Goal: Information Seeking & Learning: Learn about a topic

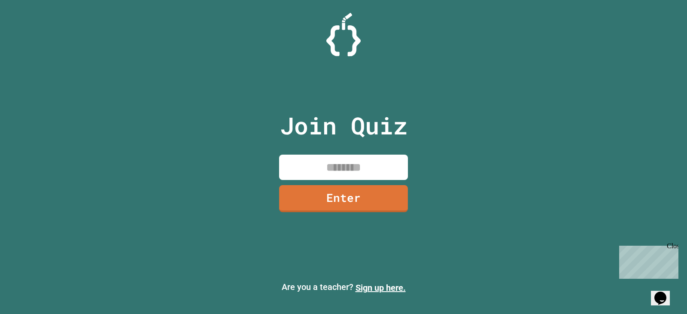
click at [332, 163] on input at bounding box center [343, 167] width 129 height 25
type input "********"
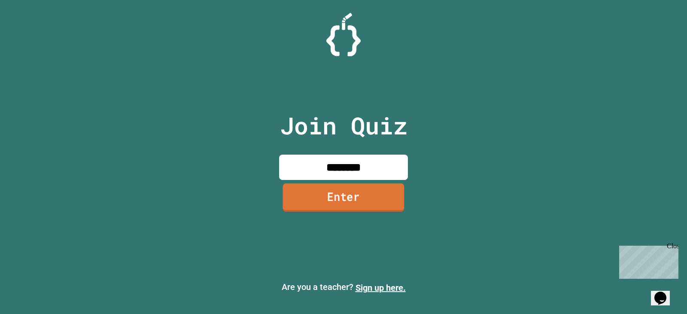
click at [359, 198] on link "Enter" at bounding box center [344, 197] width 122 height 28
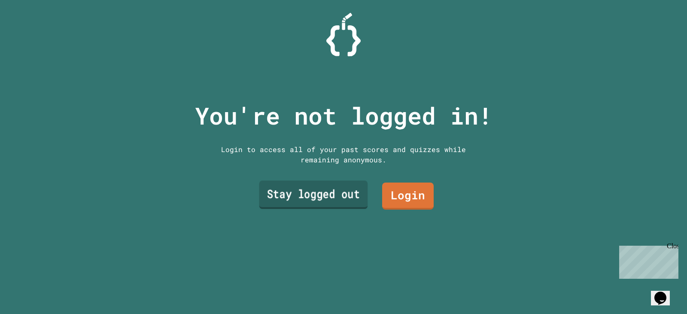
click at [329, 198] on link "Stay logged out" at bounding box center [313, 195] width 109 height 28
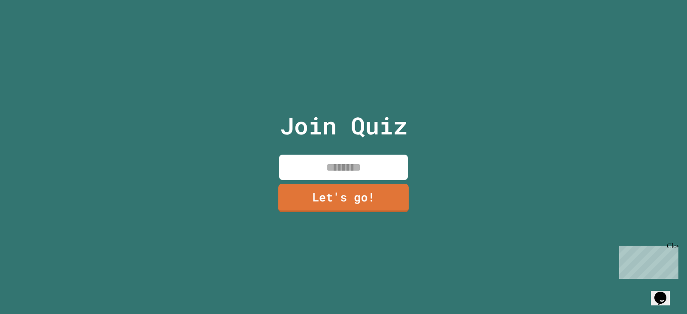
click at [342, 163] on input at bounding box center [343, 167] width 129 height 25
type input "*******"
drag, startPoint x: 341, startPoint y: 198, endPoint x: 393, endPoint y: 149, distance: 71.4
click at [361, 174] on div "Join Quiz ******* Let's go!" at bounding box center [343, 157] width 145 height 314
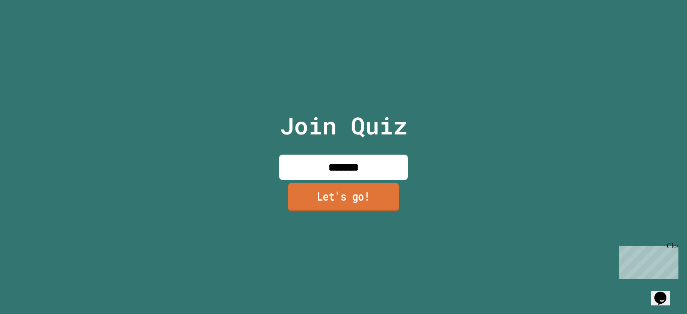
click at [375, 201] on link "Let's go!" at bounding box center [343, 197] width 111 height 28
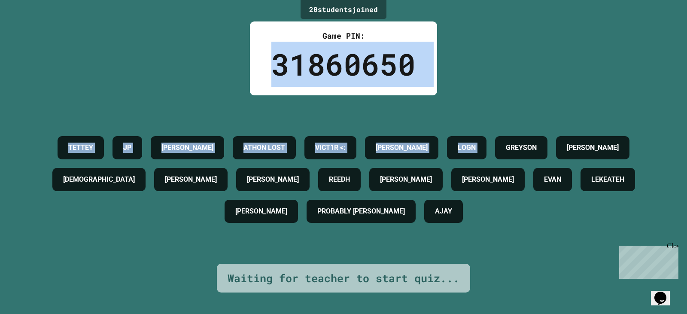
drag, startPoint x: 213, startPoint y: 49, endPoint x: 110, endPoint y: 142, distance: 138.4
click at [618, 124] on div "20 student s joined Game PIN: 31860650 [PERSON_NAME] [PERSON_NAME] LOST VICT1R …" at bounding box center [343, 157] width 687 height 314
click at [268, 80] on div "Game PIN: 31860650" at bounding box center [343, 58] width 187 height 74
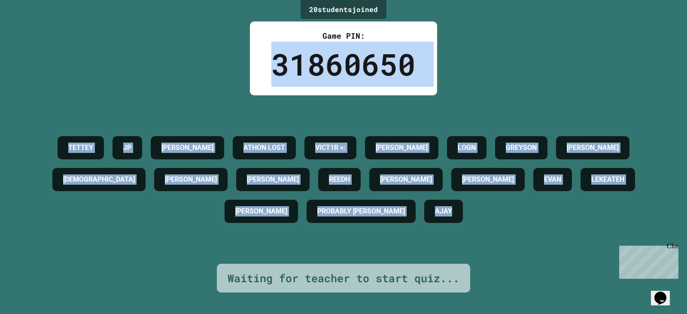
drag, startPoint x: 275, startPoint y: 73, endPoint x: 529, endPoint y: 228, distance: 297.9
click at [529, 228] on div "20 student s joined Game PIN: 31860650 [PERSON_NAME] [PERSON_NAME] LOST VICT1R …" at bounding box center [343, 157] width 687 height 314
click at [463, 223] on div "AJAY" at bounding box center [443, 211] width 39 height 23
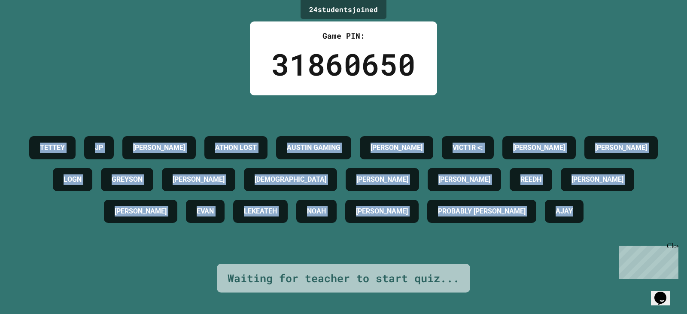
drag, startPoint x: 426, startPoint y: 236, endPoint x: 64, endPoint y: 128, distance: 378.3
click at [64, 132] on div "[PERSON_NAME] [PERSON_NAME] LOST [PERSON_NAME] GAMING [PERSON_NAME] VICT1R <: […" at bounding box center [343, 179] width 644 height 95
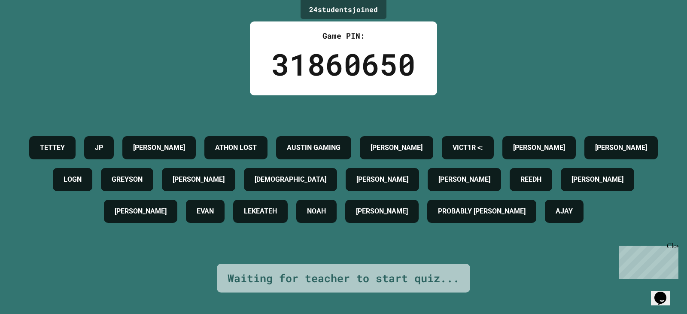
click at [268, 64] on div "Game PIN: 31860650" at bounding box center [343, 58] width 187 height 74
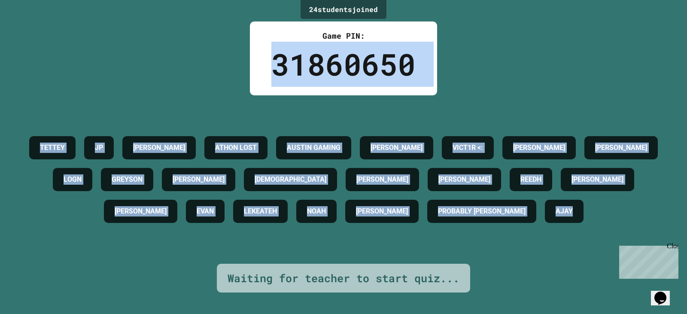
drag, startPoint x: 269, startPoint y: 67, endPoint x: 426, endPoint y: 233, distance: 228.2
click at [426, 233] on div "24 student s joined Game PIN: 31860650 [PERSON_NAME] [PERSON_NAME] LOST [PERSON…" at bounding box center [343, 157] width 687 height 314
click at [143, 174] on h4 "GREYSON" at bounding box center [127, 179] width 31 height 10
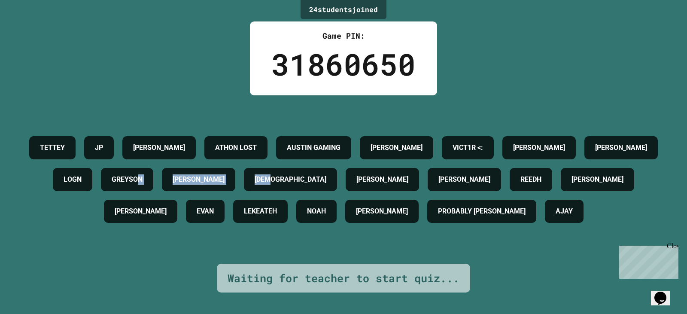
drag, startPoint x: 305, startPoint y: 161, endPoint x: 446, endPoint y: 171, distance: 141.7
click at [446, 171] on div "[PERSON_NAME] [PERSON_NAME] LOST [PERSON_NAME] GAMING [PERSON_NAME] VICT1R <: […" at bounding box center [343, 179] width 644 height 95
drag, startPoint x: 459, startPoint y: 150, endPoint x: 461, endPoint y: 158, distance: 7.9
click at [326, 174] on h4 "[DEMOGRAPHIC_DATA]" at bounding box center [291, 179] width 72 height 10
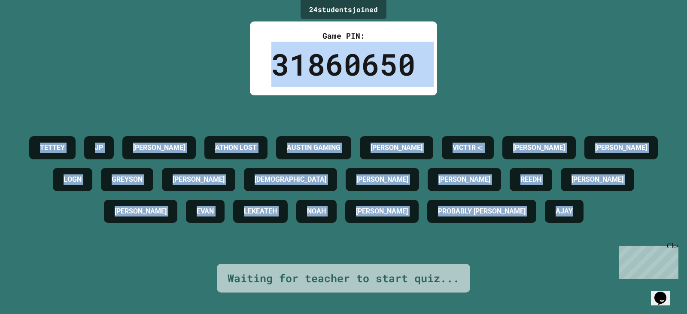
drag, startPoint x: 427, startPoint y: 233, endPoint x: 267, endPoint y: 78, distance: 223.3
click at [267, 78] on div "24 student s joined Game PIN: 31860650 [PERSON_NAME] [PERSON_NAME] LOST [PERSON…" at bounding box center [343, 157] width 687 height 314
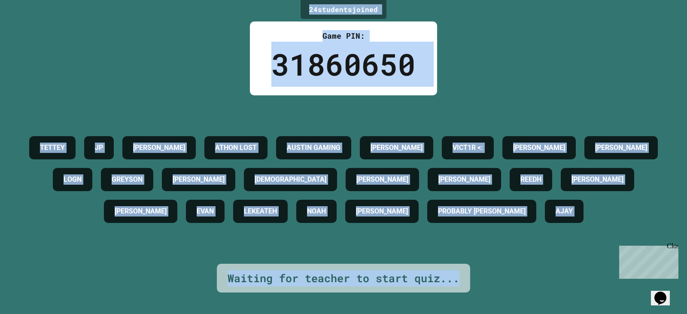
drag, startPoint x: 305, startPoint y: 10, endPoint x: 466, endPoint y: 295, distance: 327.4
click at [466, 295] on div "24 student s joined Game PIN: 31860650 [PERSON_NAME] [PERSON_NAME] LOST [PERSON…" at bounding box center [343, 157] width 687 height 314
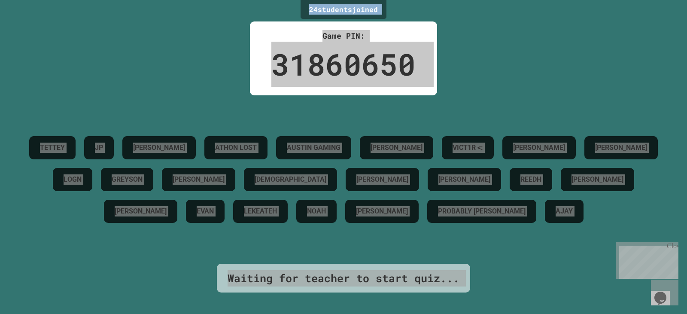
click at [675, 247] on div "Close" at bounding box center [672, 247] width 11 height 11
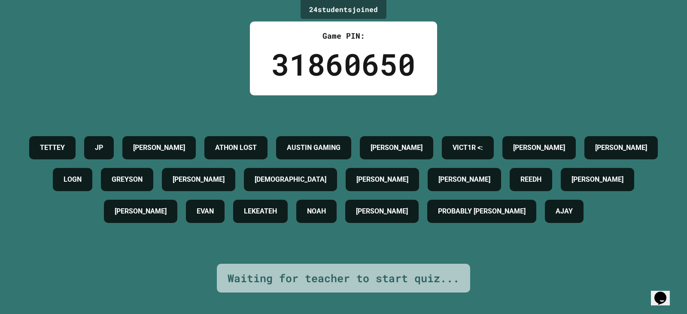
click at [268, 136] on div "ATHON LOST" at bounding box center [235, 147] width 63 height 23
click at [257, 143] on h4 "ATHON LOST" at bounding box center [236, 148] width 42 height 10
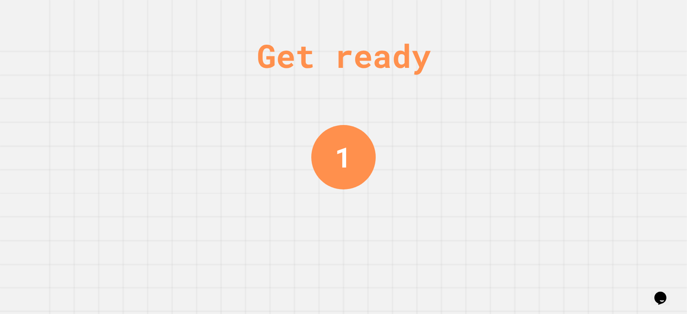
click at [252, 173] on div "Get ready 1" at bounding box center [343, 157] width 687 height 314
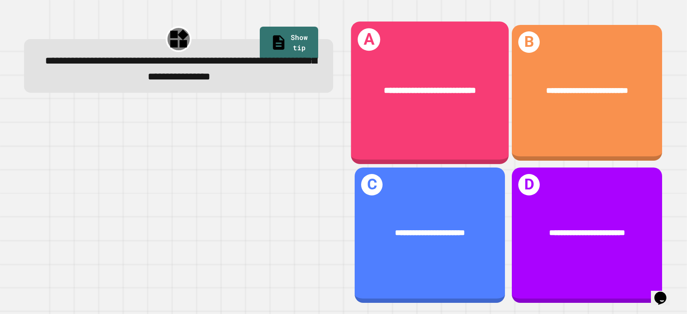
click at [461, 145] on div "**********" at bounding box center [430, 92] width 158 height 142
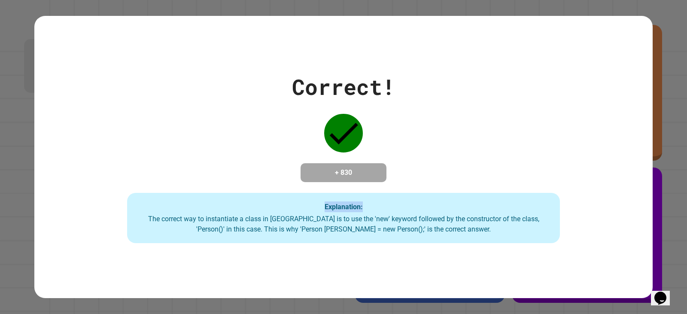
drag, startPoint x: 255, startPoint y: 163, endPoint x: 614, endPoint y: 165, distance: 359.1
click at [614, 165] on div "Correct! + 830 Explanation: The correct way to instantiate a class in [GEOGRAPH…" at bounding box center [343, 157] width 618 height 173
drag, startPoint x: 442, startPoint y: 244, endPoint x: 453, endPoint y: 231, distance: 17.3
click at [445, 242] on div "Explanation: The correct way to instantiate a class in [GEOGRAPHIC_DATA] is to …" at bounding box center [343, 218] width 433 height 51
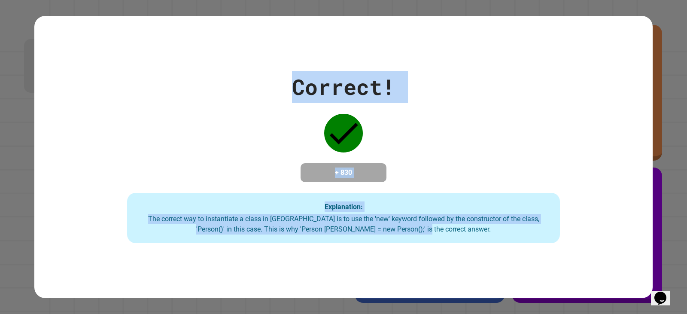
drag, startPoint x: 454, startPoint y: 229, endPoint x: 293, endPoint y: 91, distance: 212.2
click at [293, 91] on div "Correct! + 830 Explanation: The correct way to instantiate a class in [GEOGRAPH…" at bounding box center [343, 157] width 618 height 173
click at [309, 168] on h4 "+ 830" at bounding box center [343, 173] width 69 height 10
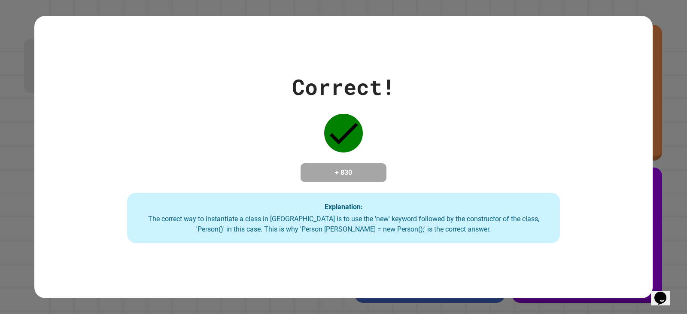
click at [309, 168] on h4 "+ 830" at bounding box center [343, 173] width 69 height 10
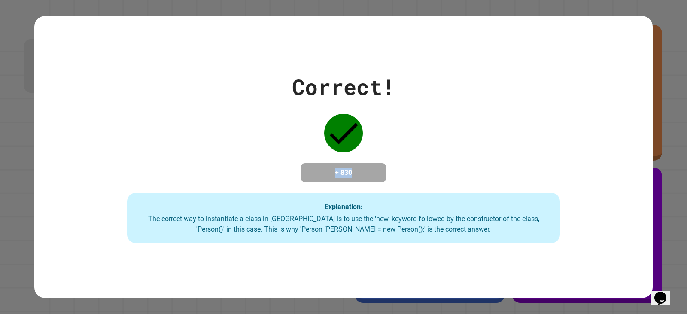
click at [309, 168] on h4 "+ 830" at bounding box center [343, 173] width 69 height 10
click at [338, 171] on h4 "+ 830" at bounding box center [343, 173] width 69 height 10
click at [347, 168] on h4 "+ 830" at bounding box center [343, 173] width 69 height 10
click at [344, 168] on h4 "+ 830" at bounding box center [343, 173] width 69 height 10
click at [477, 150] on div "Correct! + 830 Explanation: The correct way to instantiate a class in [GEOGRAPH…" at bounding box center [343, 157] width 618 height 173
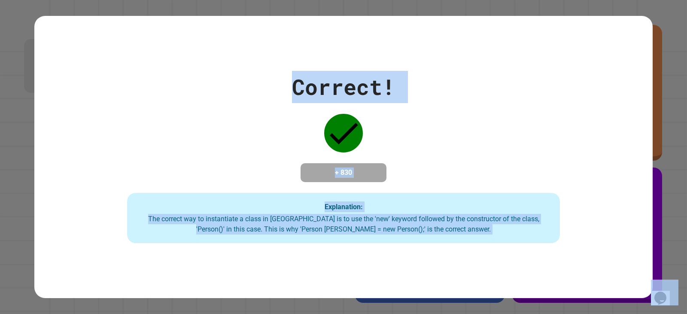
click at [332, 83] on div "Correct!" at bounding box center [343, 87] width 103 height 32
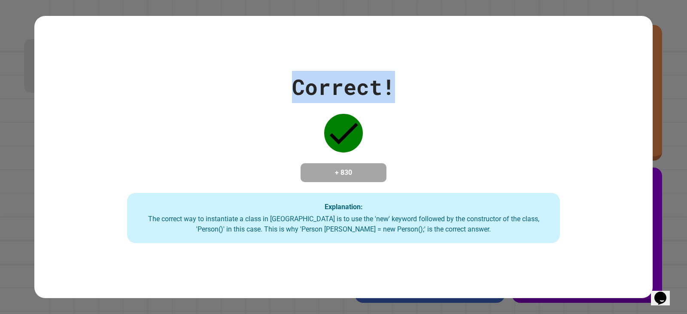
drag, startPoint x: 271, startPoint y: 77, endPoint x: 513, endPoint y: 110, distance: 244.9
click at [495, 101] on div "Correct! + 830 Explanation: The correct way to instantiate a class in [GEOGRAPH…" at bounding box center [343, 157] width 618 height 173
click at [302, 76] on div "Correct!" at bounding box center [343, 87] width 103 height 32
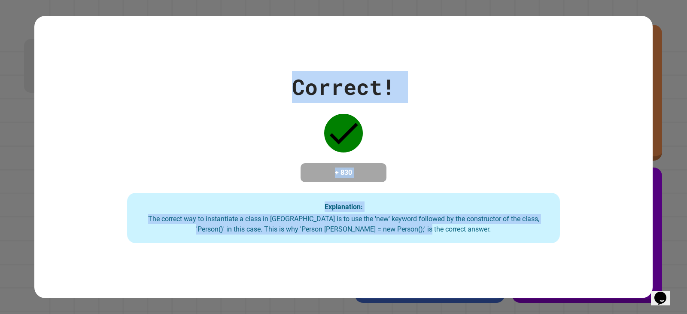
drag, startPoint x: 283, startPoint y: 77, endPoint x: 475, endPoint y: 232, distance: 246.8
click at [475, 232] on div "Correct! + 830 Explanation: The correct way to instantiate a class in [GEOGRAPH…" at bounding box center [343, 157] width 618 height 173
click at [318, 76] on div "Correct!" at bounding box center [343, 87] width 103 height 32
click at [284, 79] on div "Correct! + 830 Explanation: The correct way to instantiate a class in [GEOGRAPH…" at bounding box center [343, 157] width 618 height 173
drag, startPoint x: 292, startPoint y: 79, endPoint x: 445, endPoint y: 238, distance: 220.8
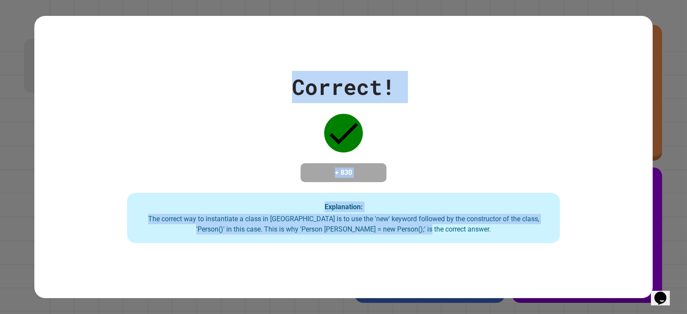
click at [445, 238] on div "Correct! + 830 Explanation: The correct way to instantiate a class in [GEOGRAPH…" at bounding box center [343, 157] width 618 height 173
click at [305, 86] on div "Correct!" at bounding box center [343, 87] width 103 height 32
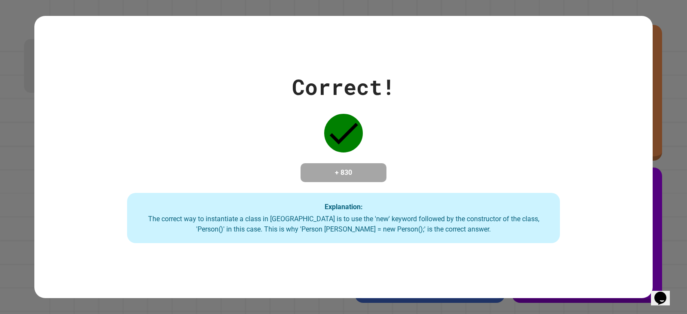
click at [304, 85] on div "Correct!" at bounding box center [343, 87] width 103 height 32
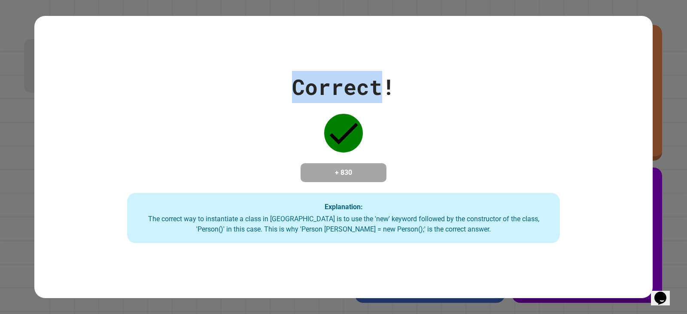
click at [303, 85] on div "Correct!" at bounding box center [343, 87] width 103 height 32
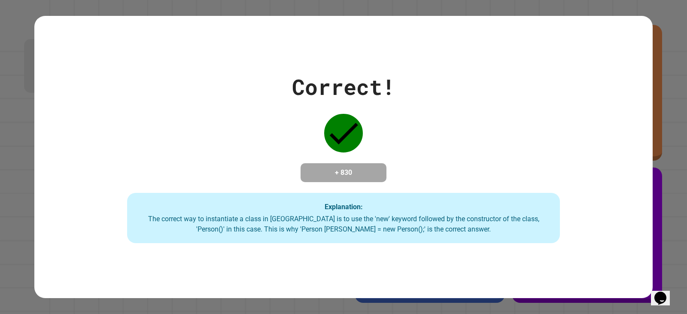
click at [326, 226] on div "The correct way to instantiate a class in [GEOGRAPHIC_DATA] is to use the 'new'…" at bounding box center [344, 224] width 416 height 21
click at [326, 222] on div "The correct way to instantiate a class in [GEOGRAPHIC_DATA] is to use the 'new'…" at bounding box center [344, 224] width 416 height 21
click at [326, 220] on div "The correct way to instantiate a class in [GEOGRAPHIC_DATA] is to use the 'new'…" at bounding box center [344, 224] width 416 height 21
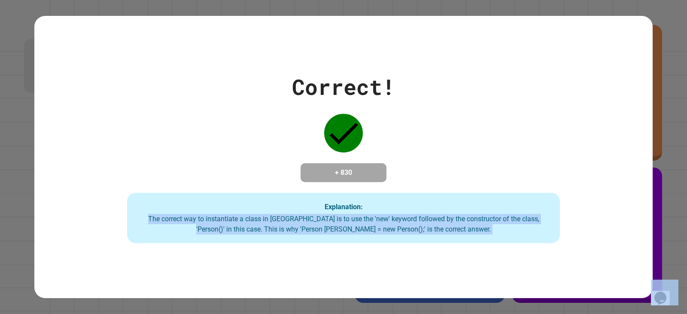
click at [326, 220] on div "The correct way to instantiate a class in [GEOGRAPHIC_DATA] is to use the 'new'…" at bounding box center [344, 224] width 416 height 21
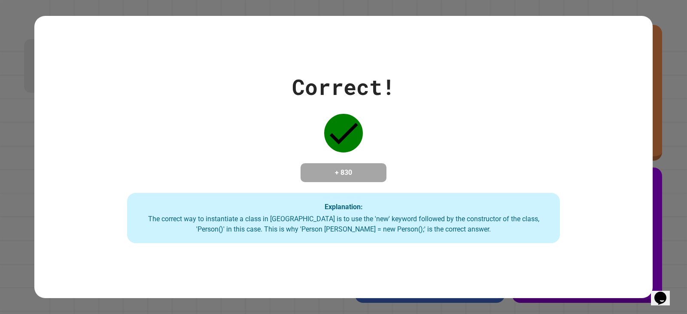
click at [292, 79] on div "Correct!" at bounding box center [343, 87] width 103 height 32
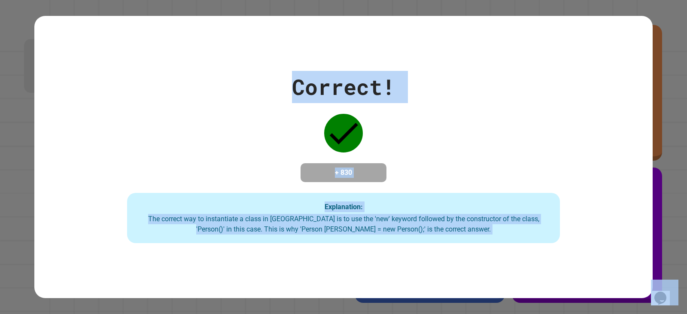
drag, startPoint x: 289, startPoint y: 79, endPoint x: 458, endPoint y: 222, distance: 221.6
click at [455, 230] on div "Correct! + 830 Explanation: The correct way to instantiate a class in [GEOGRAPH…" at bounding box center [343, 157] width 618 height 173
click at [371, 225] on div "The correct way to instantiate a class in [GEOGRAPHIC_DATA] is to use the 'new'…" at bounding box center [344, 224] width 416 height 21
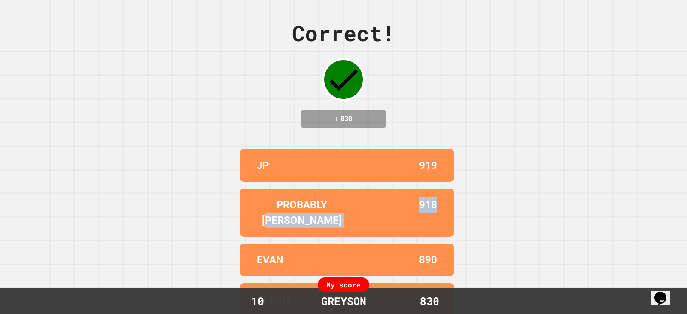
drag, startPoint x: 317, startPoint y: 201, endPoint x: 407, endPoint y: 241, distance: 98.4
click at [587, 213] on div "Correct! + 830 JP 919 PROBABLY GABE Z 918 [PERSON_NAME] 890 REEDH 889 [PERSON_N…" at bounding box center [343, 157] width 687 height 314
click at [259, 200] on div "PROBABLY GABE Z 918" at bounding box center [347, 213] width 215 height 48
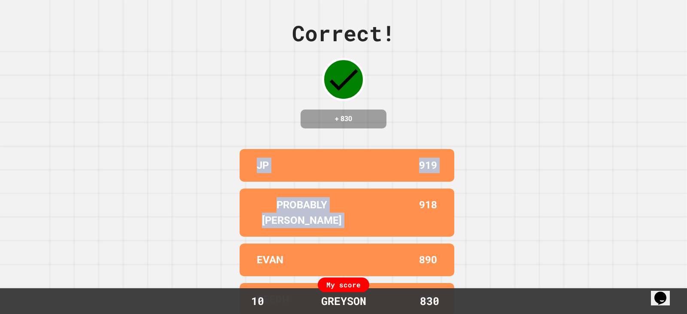
drag, startPoint x: 232, startPoint y: 178, endPoint x: 406, endPoint y: 247, distance: 188.0
click at [402, 246] on div "Correct! + 830 JP 919 PROBABLY GABE Z 918 [PERSON_NAME] 890 REEDH 889 [PERSON_N…" at bounding box center [343, 157] width 687 height 314
click at [472, 194] on div "Correct! + 830 JP 919 PROBABLY GABE Z 918 [PERSON_NAME] 890 REEDH 889 [PERSON_N…" at bounding box center [343, 157] width 687 height 314
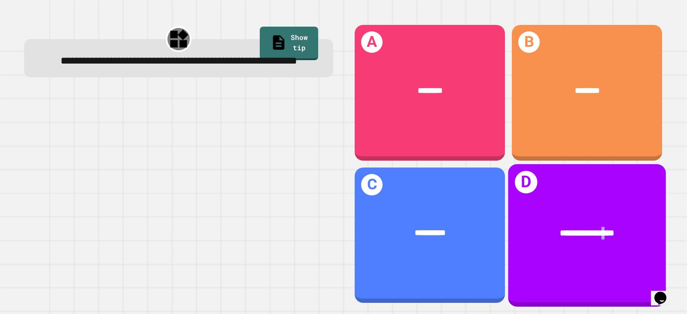
click at [597, 216] on div "**********" at bounding box center [587, 232] width 158 height 47
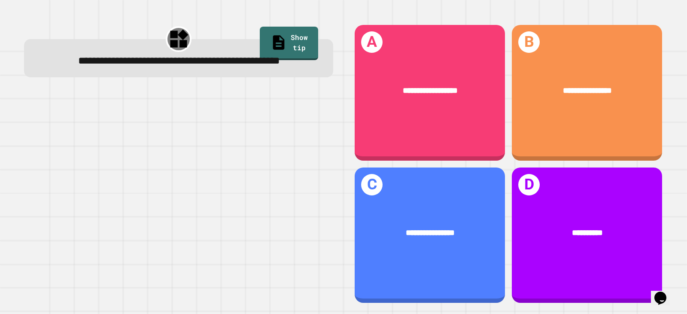
drag, startPoint x: 57, startPoint y: 74, endPoint x: 225, endPoint y: 81, distance: 168.5
click at [188, 68] on div "**********" at bounding box center [178, 60] width 281 height 15
click at [229, 63] on span "**********" at bounding box center [179, 61] width 202 height 10
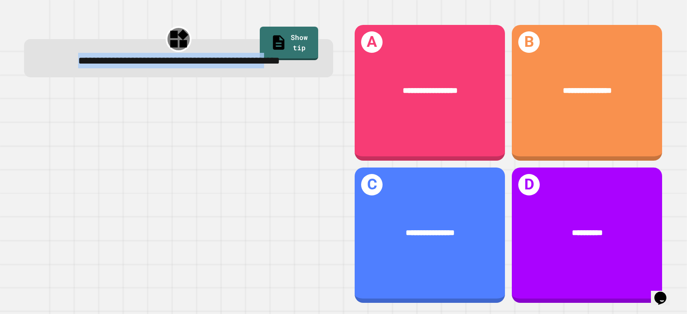
drag, startPoint x: 48, startPoint y: 68, endPoint x: 374, endPoint y: 78, distance: 326.1
click at [374, 78] on div "**********" at bounding box center [344, 164] width 660 height 300
click at [229, 68] on div "**********" at bounding box center [178, 60] width 281 height 15
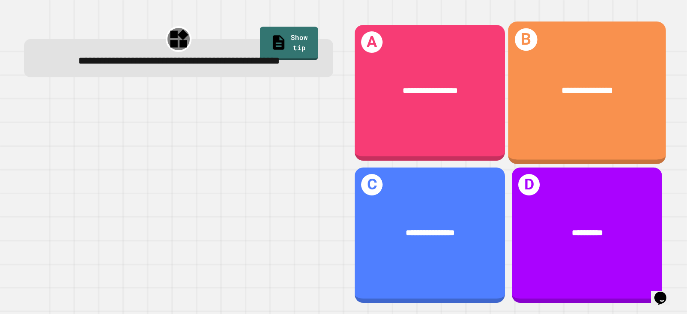
click at [571, 100] on div "**********" at bounding box center [587, 90] width 158 height 47
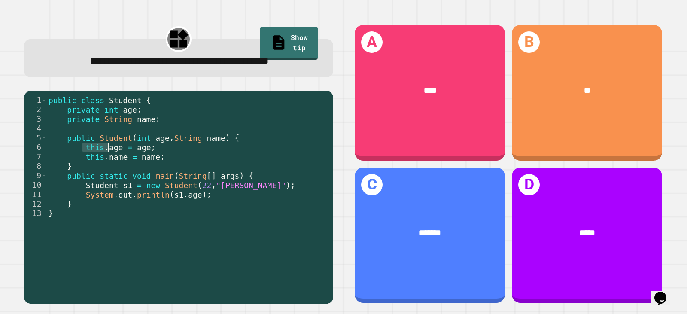
drag, startPoint x: 84, startPoint y: 163, endPoint x: 165, endPoint y: 167, distance: 80.8
click at [165, 167] on div "public class Student { private int age ; private String name ; public Student (…" at bounding box center [188, 185] width 282 height 180
click at [169, 183] on div "public class Student { private int age ; private String name ; public Student (…" at bounding box center [188, 185] width 282 height 180
drag, startPoint x: 92, startPoint y: 177, endPoint x: 165, endPoint y: 175, distance: 73.5
click at [164, 175] on div "public class Student { private int age ; private String name ; public Student (…" at bounding box center [188, 185] width 282 height 180
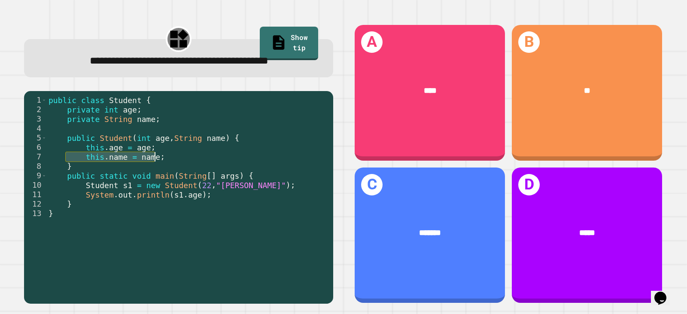
click at [125, 198] on div "public class Student { private int age ; private String name ; public Student (…" at bounding box center [188, 185] width 282 height 180
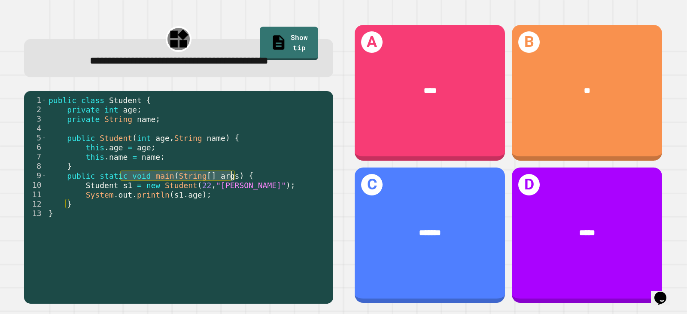
drag, startPoint x: 150, startPoint y: 199, endPoint x: 234, endPoint y: 197, distance: 83.3
click at [234, 197] on div "public class Student { private int age ; private String name ; public Student (…" at bounding box center [188, 185] width 282 height 180
drag, startPoint x: 207, startPoint y: 211, endPoint x: 116, endPoint y: 209, distance: 91.1
click at [206, 211] on div "public class Student { private int age ; private String name ; public Student (…" at bounding box center [188, 185] width 282 height 180
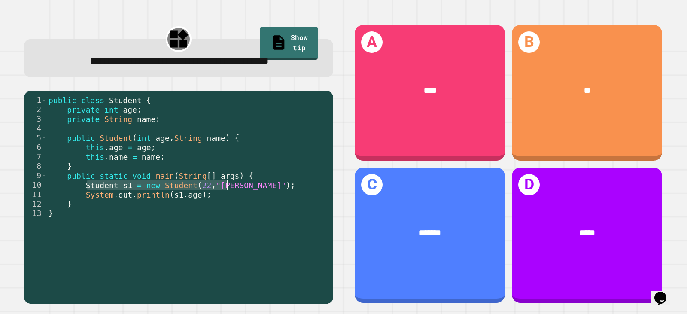
drag, startPoint x: 88, startPoint y: 208, endPoint x: 234, endPoint y: 207, distance: 145.6
click at [234, 207] on div "public class Student { private int age ; private String name ; public Student (…" at bounding box center [188, 185] width 282 height 180
drag, startPoint x: 80, startPoint y: 216, endPoint x: 195, endPoint y: 216, distance: 114.7
click at [195, 216] on div "public class Student { private int age ; private String name ; public Student (…" at bounding box center [188, 185] width 282 height 180
click at [196, 216] on div "public class Student { private int age ; private String name ; public Student (…" at bounding box center [188, 185] width 282 height 180
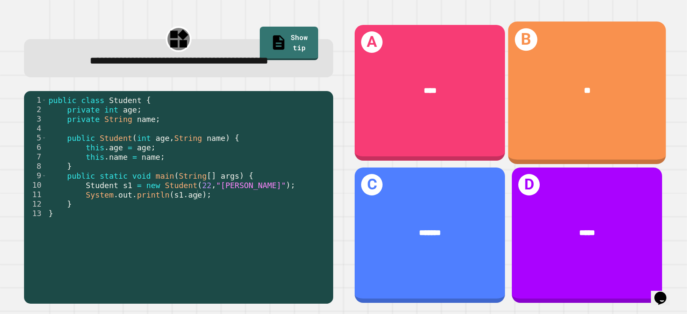
click at [571, 102] on div "**" at bounding box center [587, 90] width 158 height 47
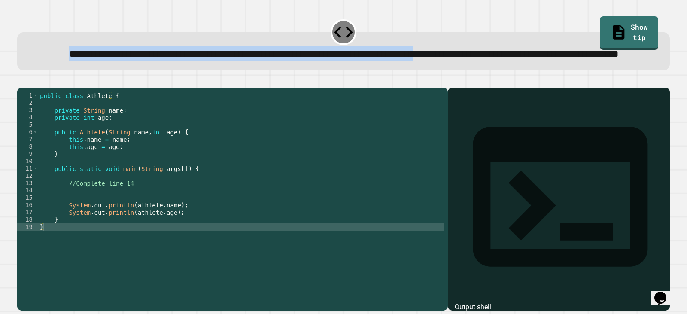
drag, startPoint x: 40, startPoint y: 52, endPoint x: 593, endPoint y: 61, distance: 552.9
click at [593, 61] on div "**********" at bounding box center [343, 53] width 625 height 15
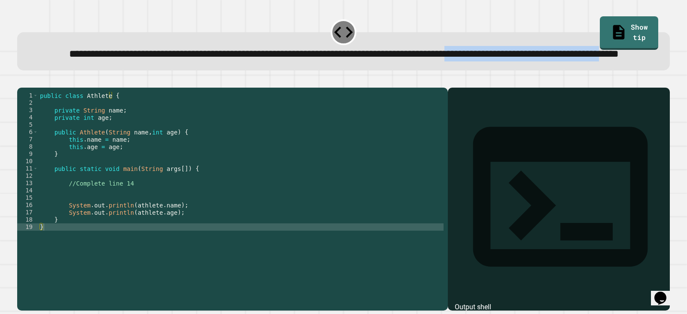
drag, startPoint x: 204, startPoint y: 75, endPoint x: 450, endPoint y: 81, distance: 245.3
click at [450, 70] on div "**********" at bounding box center [343, 51] width 653 height 38
click at [433, 70] on div "**********" at bounding box center [343, 51] width 653 height 38
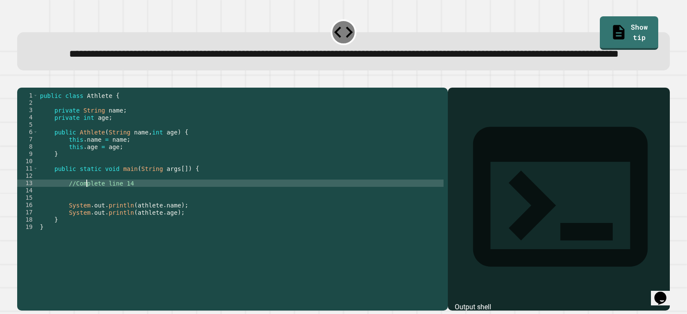
click at [87, 210] on div "public class Athlete { private String name ; private int age ; public Athlete (…" at bounding box center [240, 179] width 405 height 175
click at [90, 218] on div "public class Athlete { private String name ; private int age ; public Athlete (…" at bounding box center [240, 179] width 405 height 175
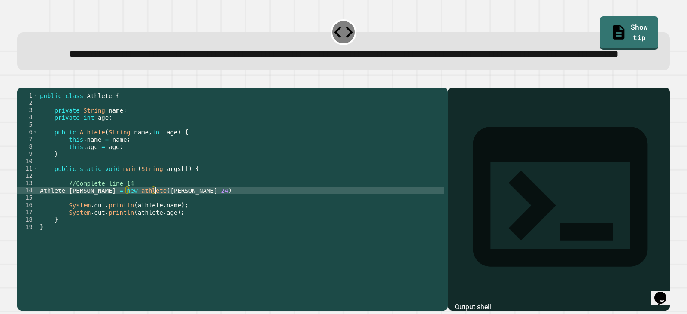
scroll to position [0, 8]
click at [21, 80] on icon "button" at bounding box center [21, 80] width 0 height 0
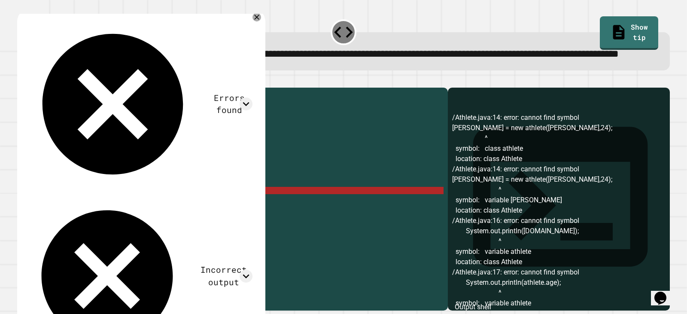
click at [70, 220] on div "public class Athlete { private String name ; private int age ; public Athlete (…" at bounding box center [240, 179] width 405 height 175
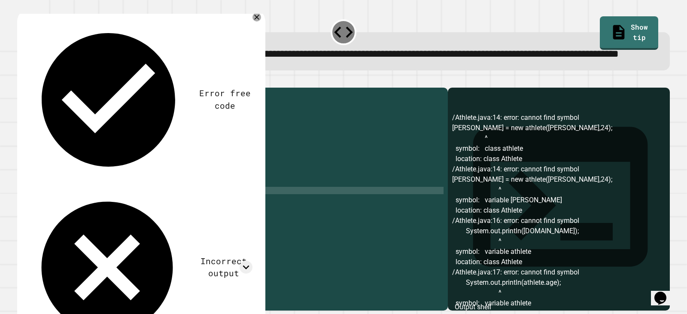
scroll to position [0, 2]
click at [21, 80] on icon "button" at bounding box center [21, 80] width 0 height 0
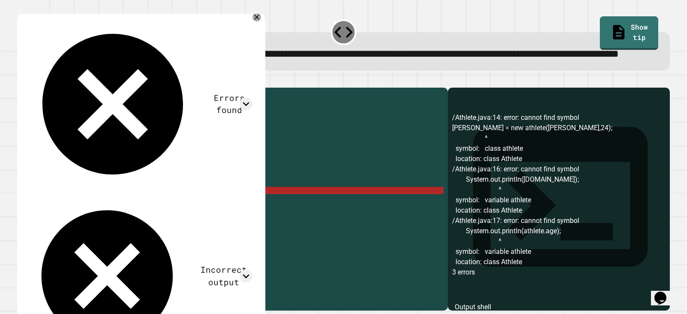
click at [105, 222] on div "public class Athlete { private String name ; private int age ; public Athlete (…" at bounding box center [240, 179] width 405 height 175
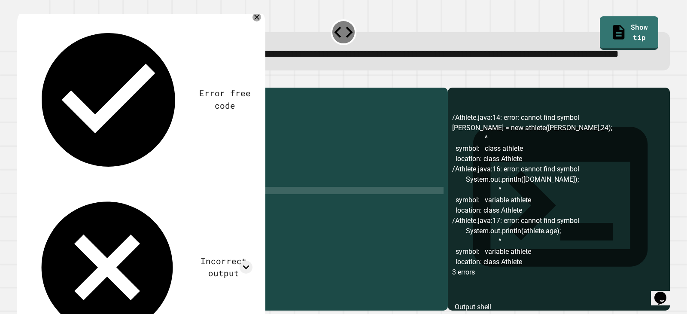
scroll to position [0, 5]
click at [21, 80] on icon "button" at bounding box center [21, 80] width 0 height 0
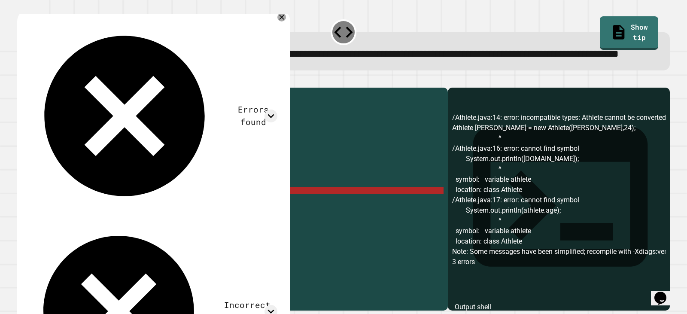
scroll to position [0, 0]
click at [44, 220] on div "public class Athlete { private String name ; private int age ; public Athlete (…" at bounding box center [240, 179] width 405 height 175
click at [67, 222] on div "public class Athlete { private String name ; private int age ; public Athlete (…" at bounding box center [240, 179] width 405 height 175
click at [85, 222] on div "public class Athlete { private String name ; private int age ; public Athlete (…" at bounding box center [240, 179] width 405 height 175
click at [98, 222] on div "public class Athlete { private String name ; private int age ; public Athlete (…" at bounding box center [240, 179] width 405 height 175
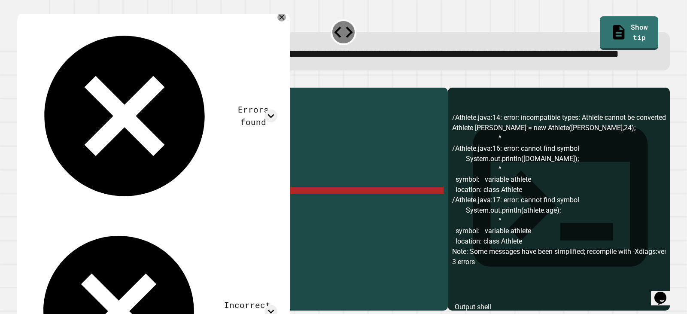
click at [107, 222] on div "public class Athlete { private String name ; private int age ; public Athlete (…" at bounding box center [240, 179] width 405 height 175
drag, startPoint x: 79, startPoint y: 220, endPoint x: 66, endPoint y: 222, distance: 13.9
click at [66, 222] on div "public class Athlete { private String name ; private int age ; public Athlete (…" at bounding box center [240, 179] width 405 height 175
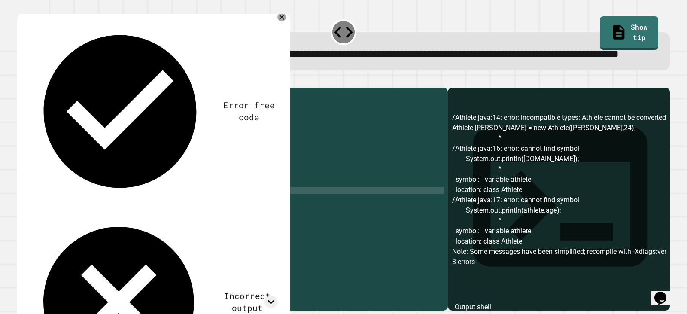
scroll to position [0, 3]
click at [21, 80] on icon "button" at bounding box center [21, 80] width 0 height 0
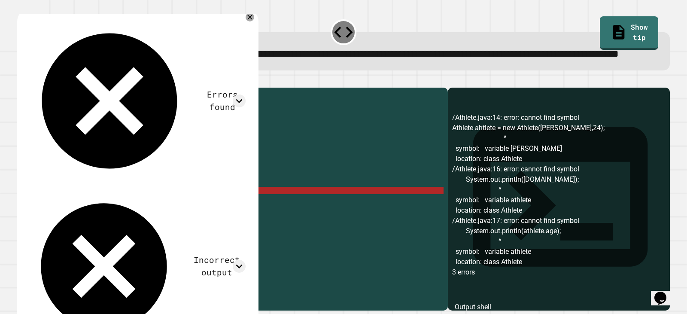
click at [140, 220] on div "public class Athlete { private String name ; private int age ; public Athlete (…" at bounding box center [240, 179] width 405 height 175
click at [151, 221] on div "public class Athlete { private String name ; private int age ; public Athlete (…" at bounding box center [240, 179] width 405 height 175
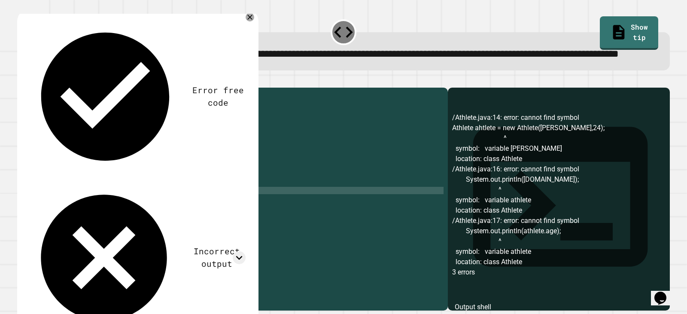
scroll to position [0, 8]
click at [139, 222] on div "public class Athlete { private String name ; private int age ; public Athlete (…" at bounding box center [240, 179] width 405 height 175
click at [83, 218] on div "public class Athlete { private String name ; private int age ; public Athlete (…" at bounding box center [240, 179] width 405 height 175
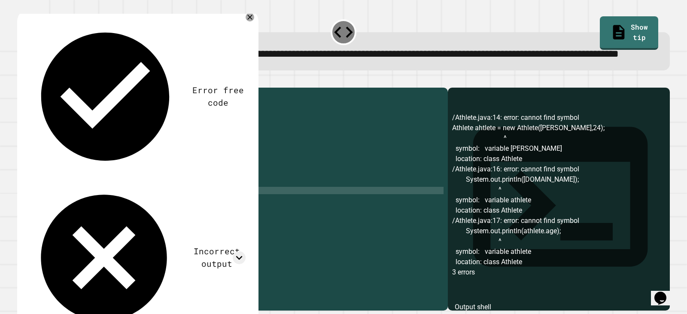
scroll to position [0, 3]
click at [21, 80] on icon "button" at bounding box center [21, 80] width 0 height 0
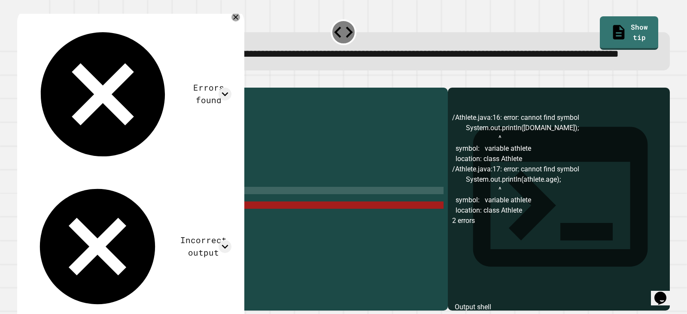
click at [75, 220] on div "public class Athlete { private String name ; private int age ; public Athlete (…" at bounding box center [240, 179] width 405 height 175
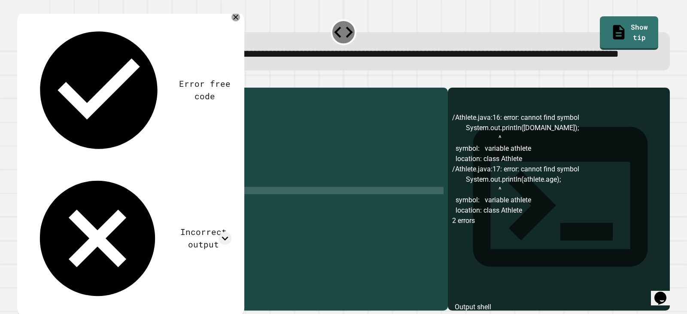
scroll to position [0, 3]
type textarea "**********"
click at [23, 88] on div at bounding box center [343, 82] width 653 height 10
click at [21, 80] on icon "button" at bounding box center [21, 80] width 0 height 0
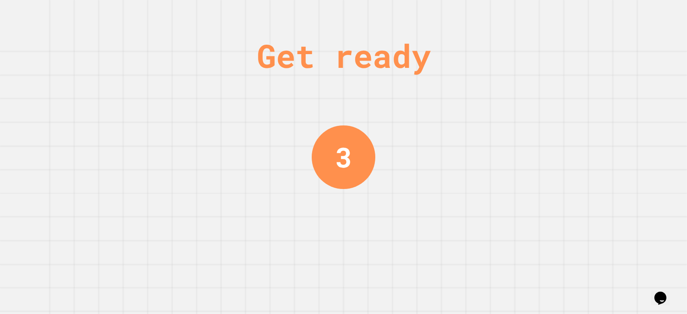
drag, startPoint x: 348, startPoint y: 151, endPoint x: 300, endPoint y: 153, distance: 48.6
click at [312, 153] on div "3" at bounding box center [344, 157] width 64 height 64
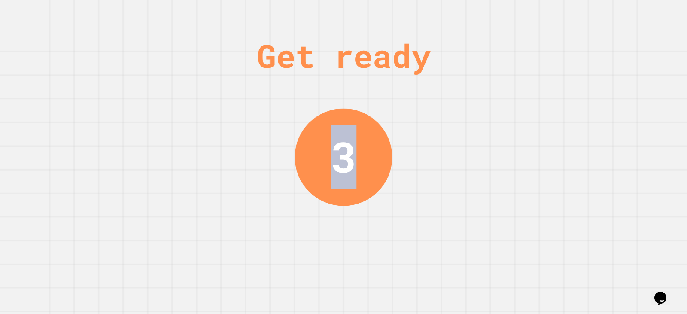
click at [488, 148] on div "Get ready 3" at bounding box center [343, 157] width 687 height 314
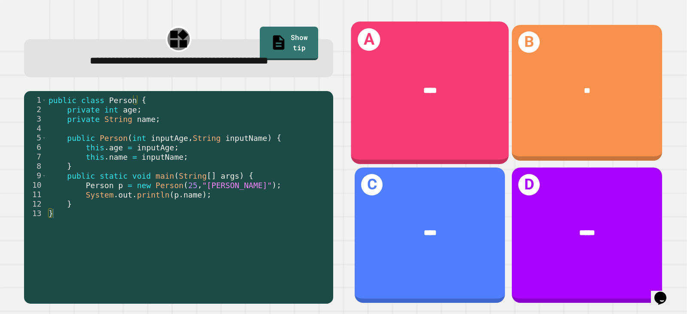
click at [404, 75] on div "****" at bounding box center [430, 90] width 158 height 47
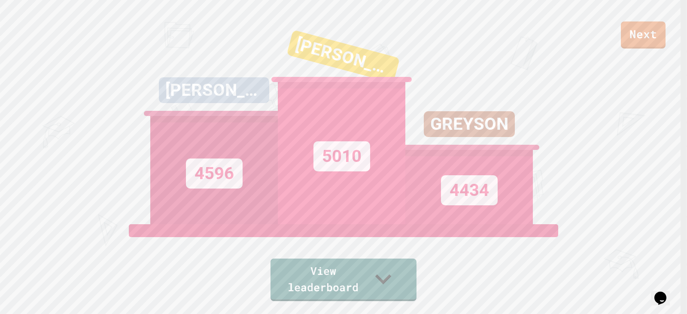
click at [617, 38] on div "Next" at bounding box center [343, 24] width 687 height 49
click at [626, 37] on link "Next" at bounding box center [643, 34] width 45 height 27
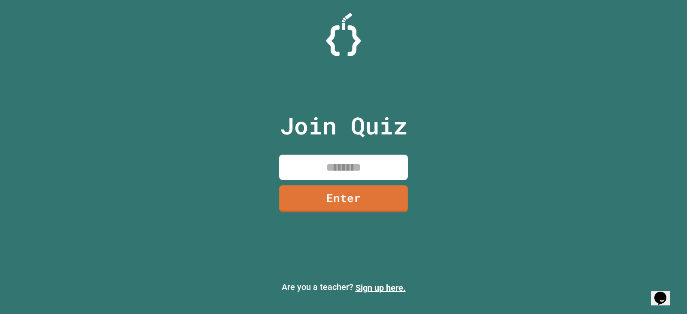
click at [338, 149] on div "Join Quiz Enter" at bounding box center [343, 156] width 145 height 271
click at [337, 163] on input at bounding box center [343, 167] width 129 height 25
click at [355, 171] on input at bounding box center [343, 167] width 129 height 25
click at [370, 170] on input at bounding box center [343, 167] width 129 height 25
click at [399, 165] on input at bounding box center [343, 167] width 129 height 25
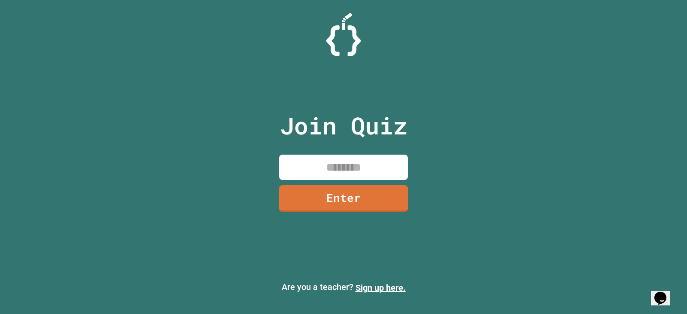
click at [399, 164] on input at bounding box center [343, 167] width 129 height 25
click at [399, 163] on input at bounding box center [343, 167] width 129 height 25
click at [400, 161] on input at bounding box center [343, 167] width 129 height 25
click at [346, 311] on div "Join Quiz Enter Are you a teacher? Sign up here." at bounding box center [343, 157] width 687 height 314
click at [368, 161] on input at bounding box center [343, 167] width 129 height 25
